Goal: Find specific page/section: Find specific page/section

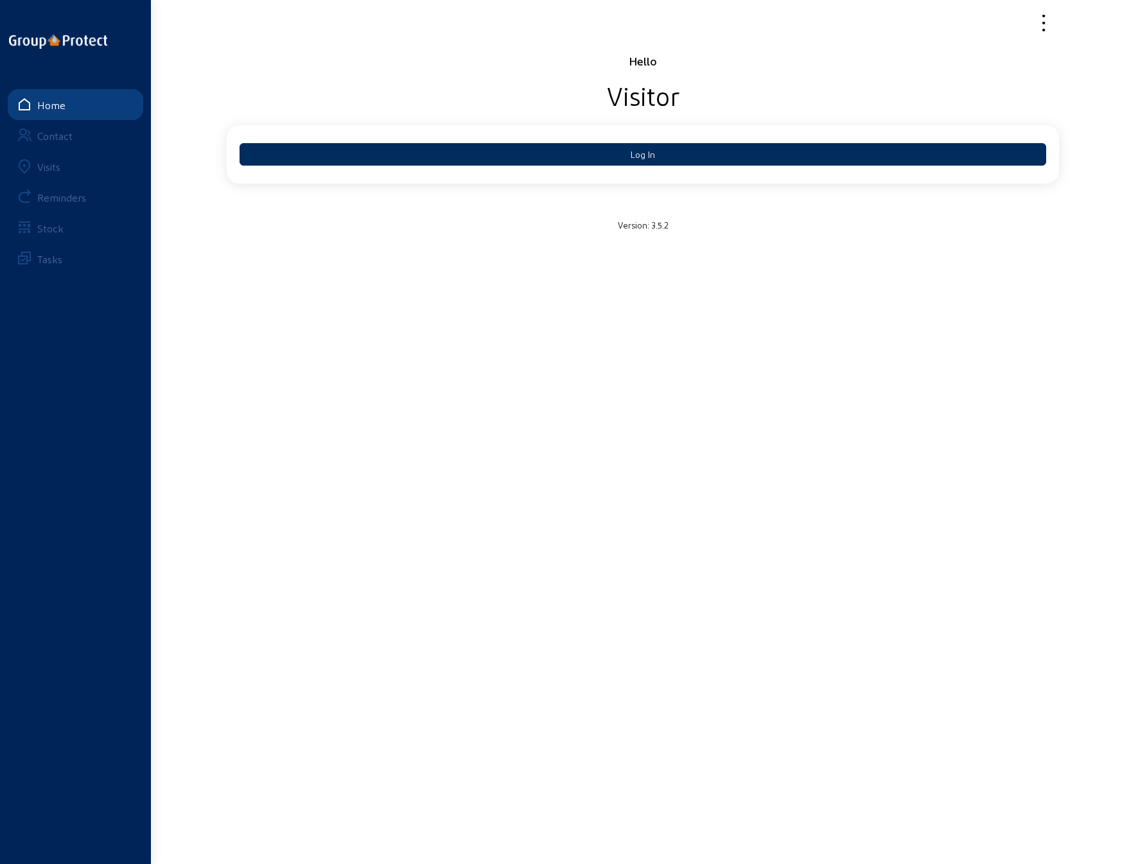
click at [607, 148] on button "Log In" at bounding box center [643, 154] width 807 height 22
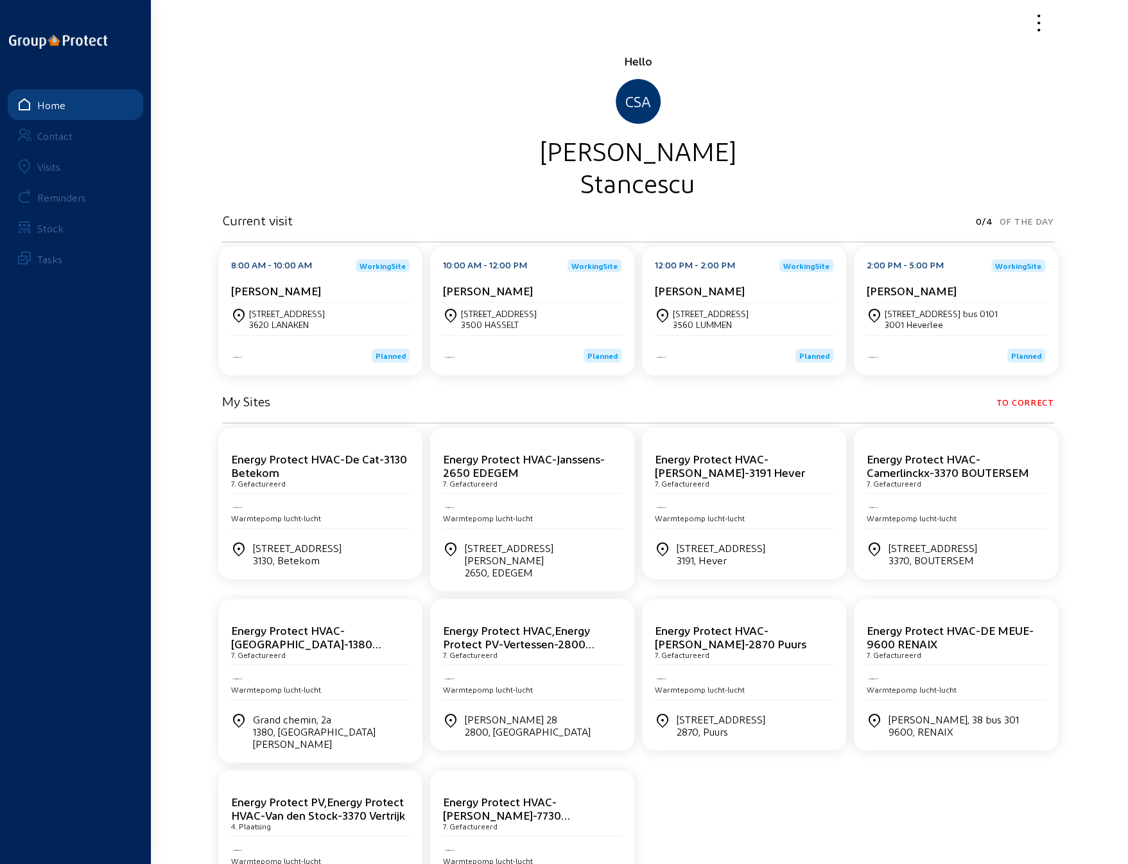
click at [277, 290] on cam-card-title "[PERSON_NAME]" at bounding box center [276, 290] width 90 height 13
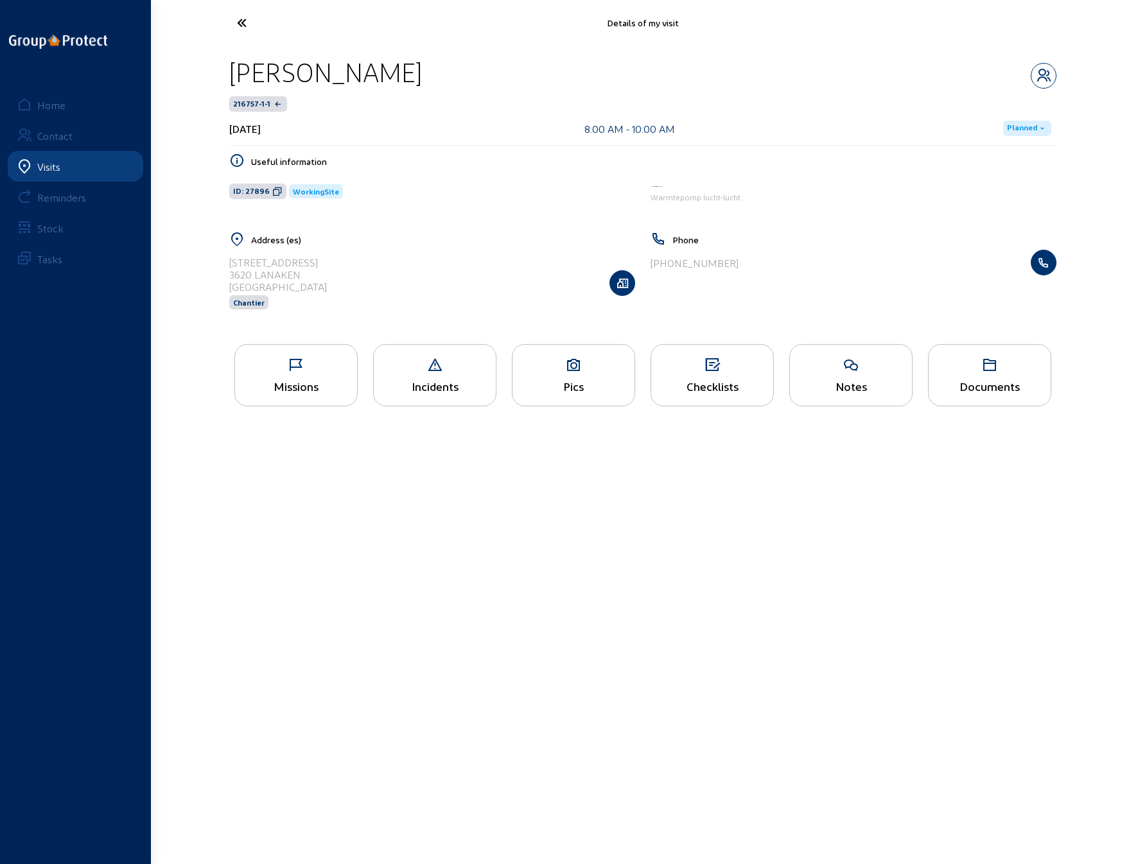
click at [290, 369] on icon at bounding box center [296, 365] width 122 height 15
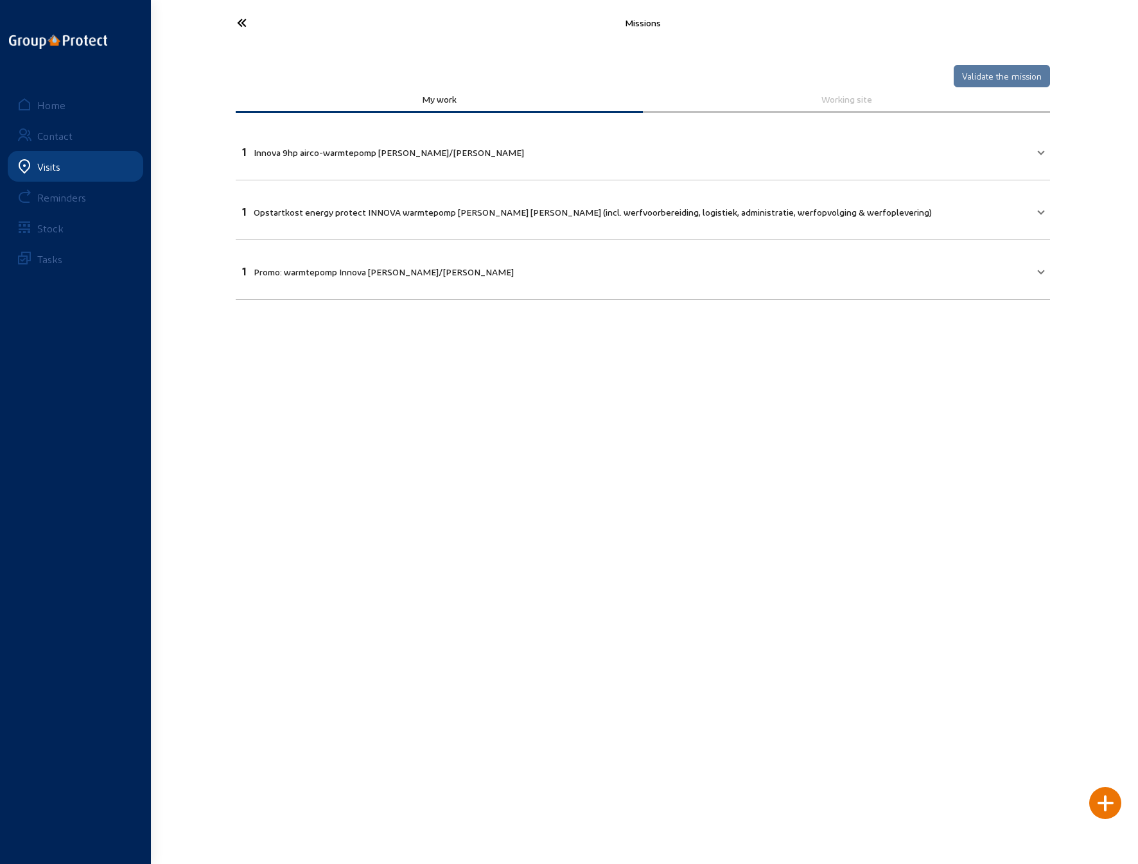
click at [240, 21] on icon at bounding box center [290, 23] width 118 height 22
